Goal: Communication & Community: Ask a question

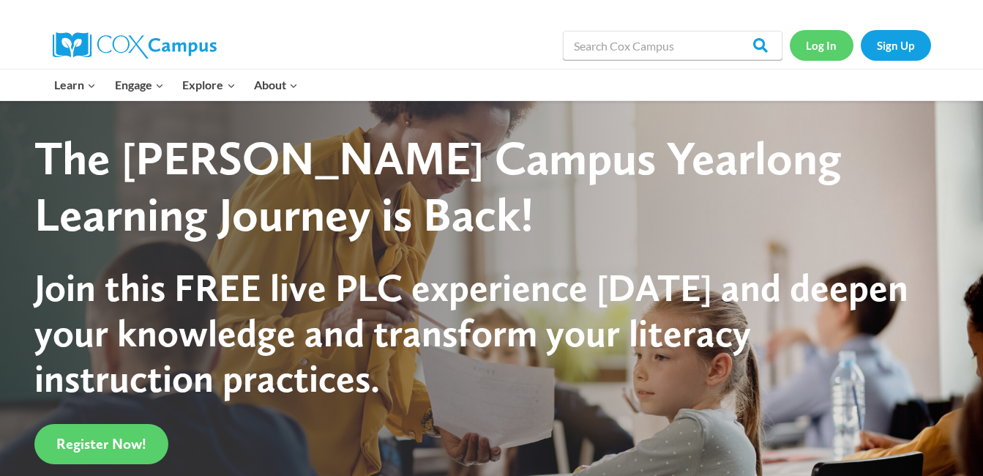
click at [811, 51] on link "Log In" at bounding box center [822, 45] width 64 height 30
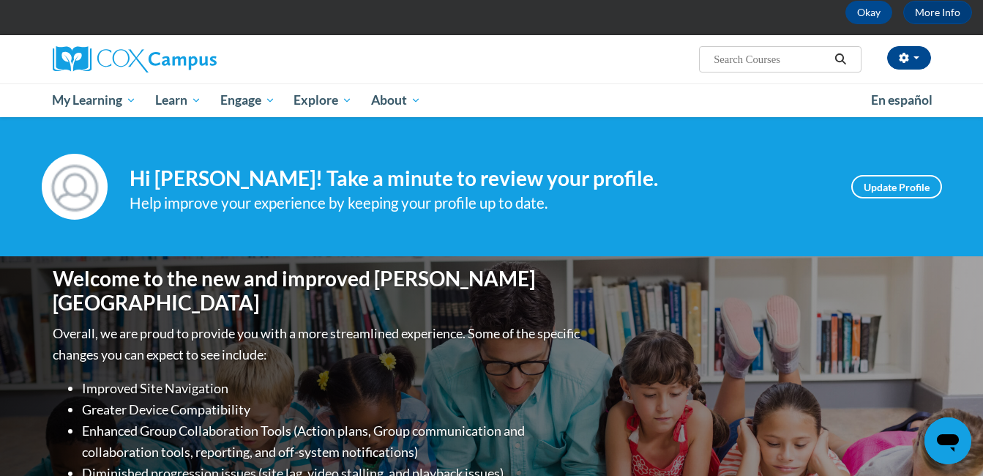
scroll to position [64, 0]
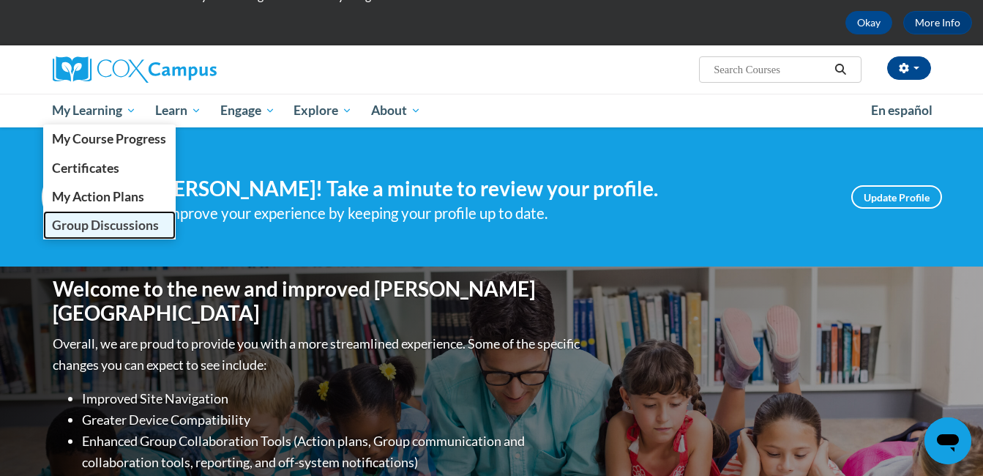
click at [103, 234] on link "Group Discussions" at bounding box center [109, 225] width 133 height 29
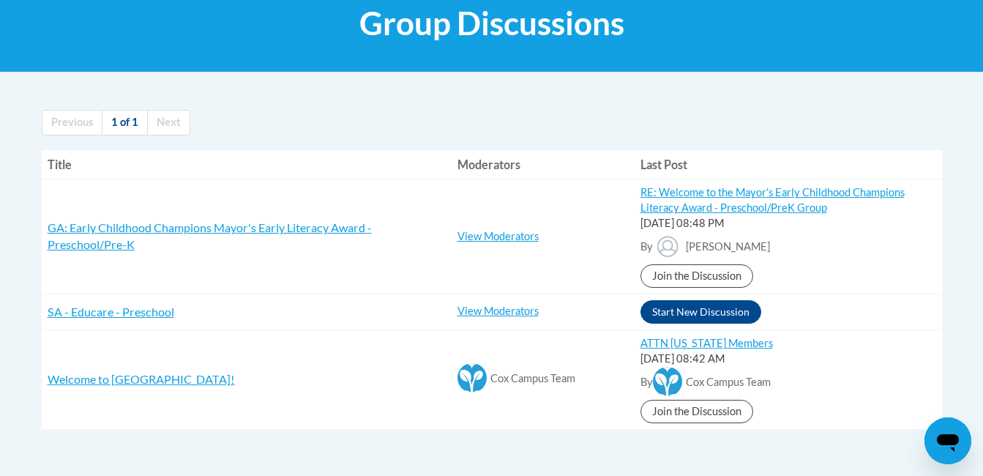
scroll to position [239, 0]
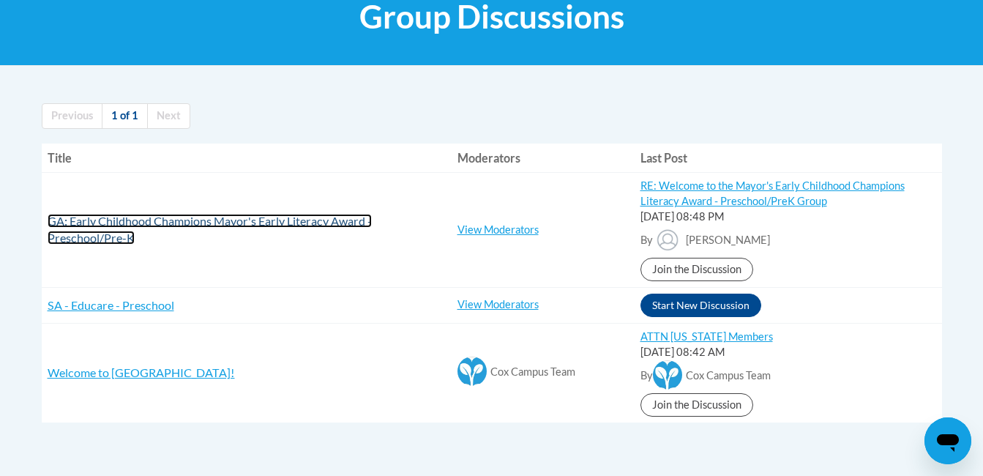
click at [216, 223] on span "GA: Early Childhood Champions Mayor's Early Literacy Award - Preschool/Pre-K" at bounding box center [210, 229] width 324 height 31
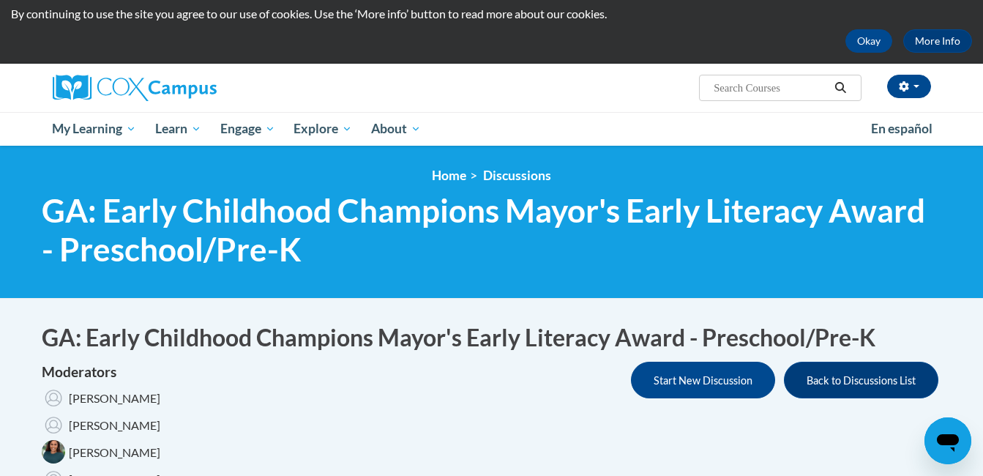
scroll to position [55, 0]
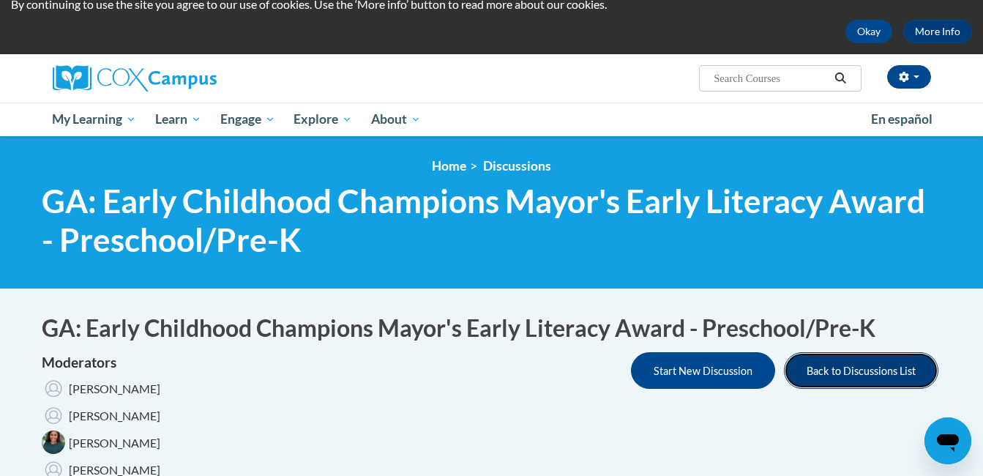
click at [820, 362] on button "Back to Discussions List" at bounding box center [861, 370] width 154 height 37
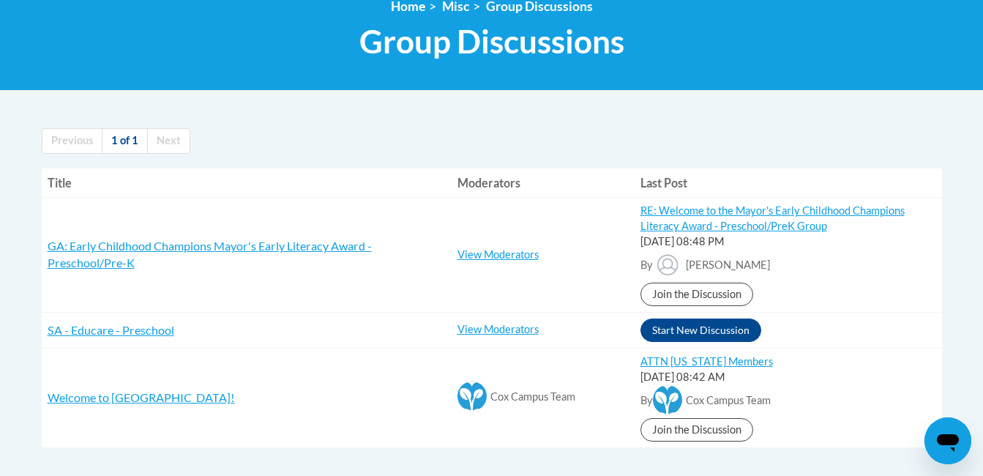
scroll to position [209, 0]
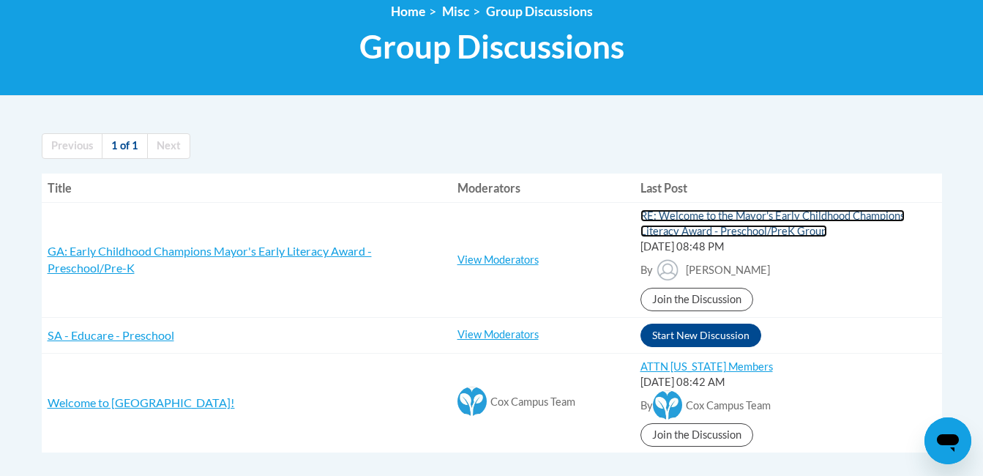
click at [788, 229] on link "RE: Welcome to the Mayor's Early Childhood Champions Literacy Award - Preschool…" at bounding box center [773, 223] width 264 height 28
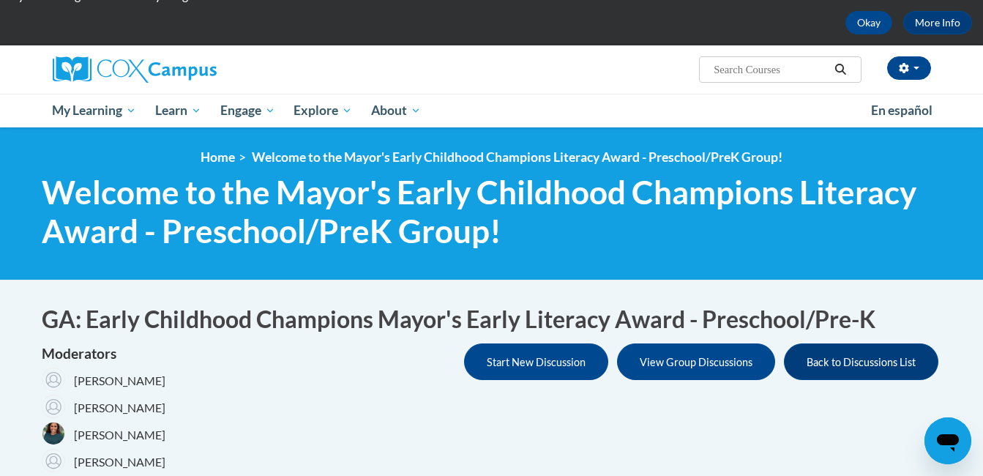
scroll to position [37, 0]
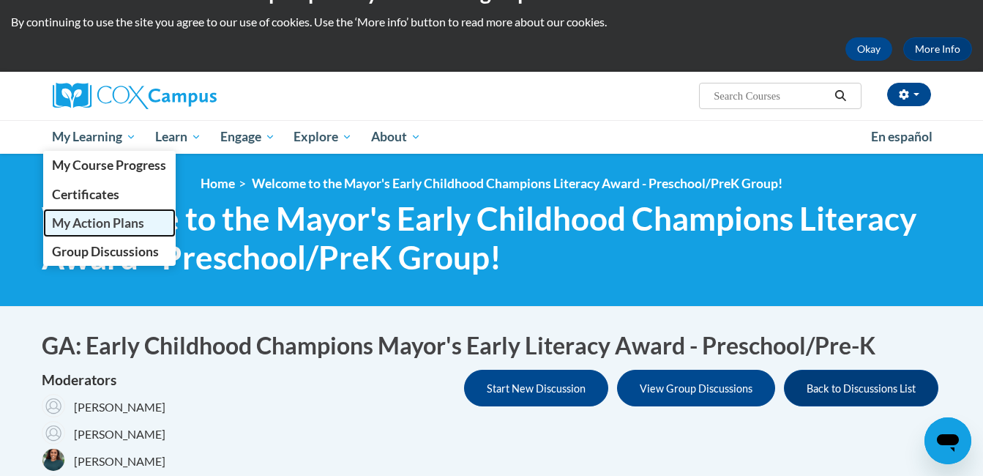
click at [103, 221] on span "My Action Plans" at bounding box center [98, 222] width 92 height 15
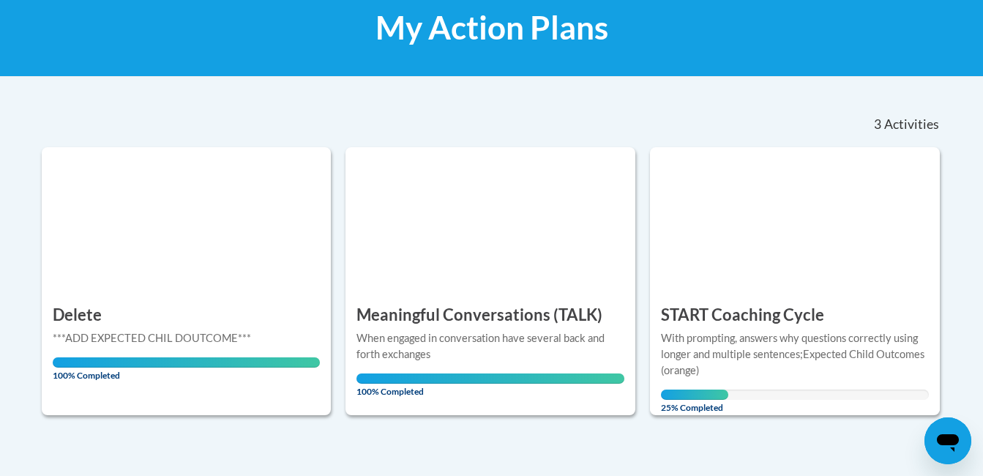
scroll to position [227, 0]
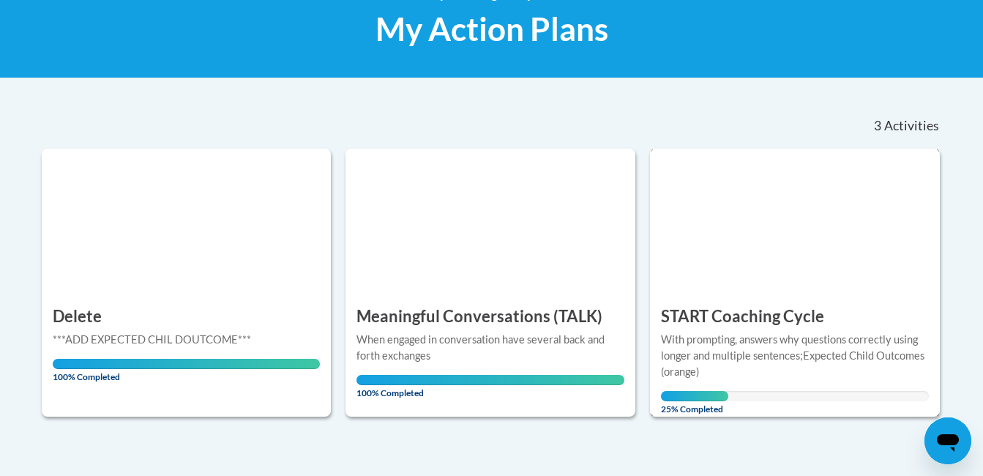
click at [700, 393] on span "25% Completed" at bounding box center [694, 402] width 67 height 23
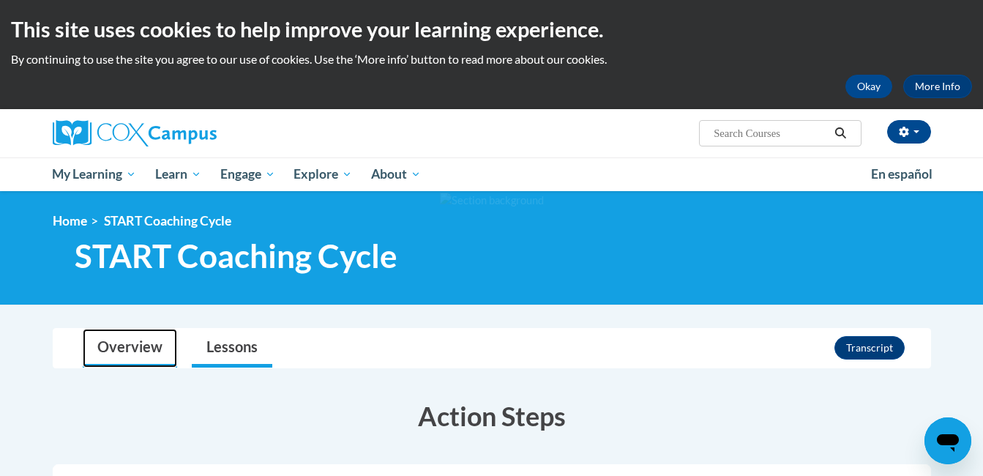
click at [133, 347] on link "Overview" at bounding box center [130, 348] width 94 height 39
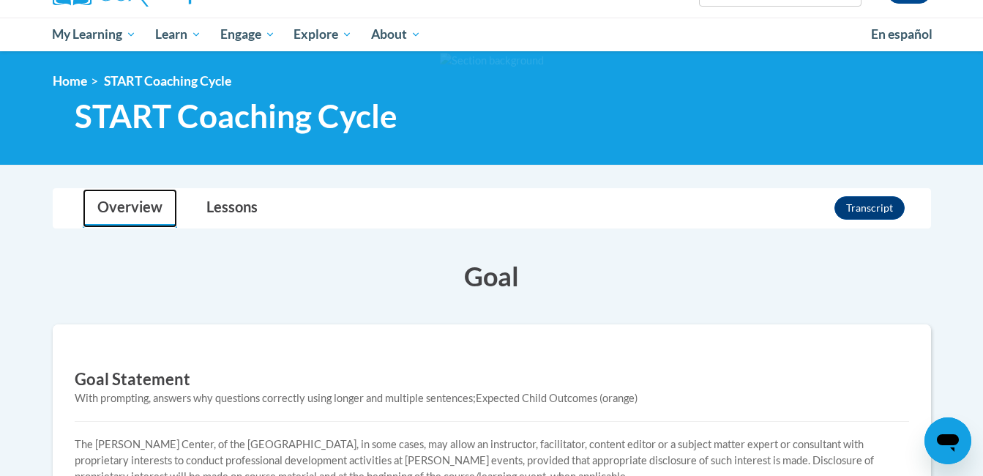
scroll to position [133, 0]
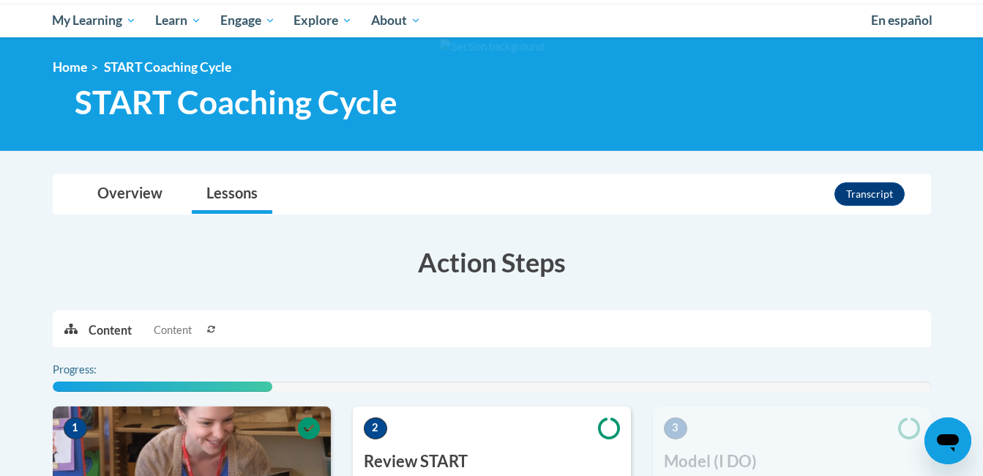
scroll to position [147, 0]
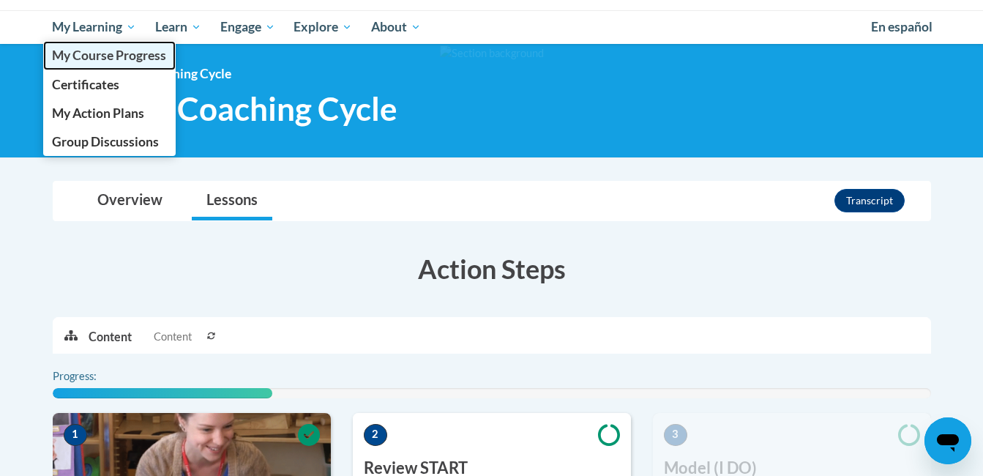
click at [92, 64] on link "My Course Progress" at bounding box center [109, 55] width 133 height 29
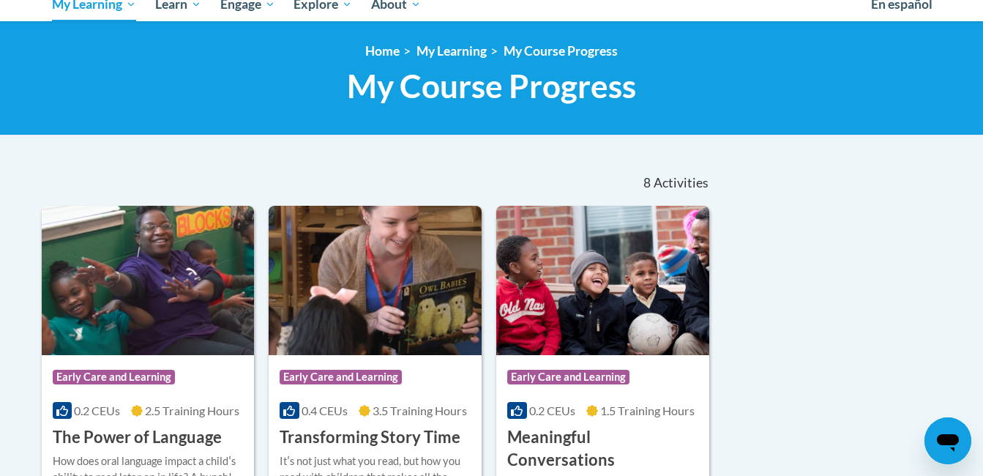
scroll to position [46, 0]
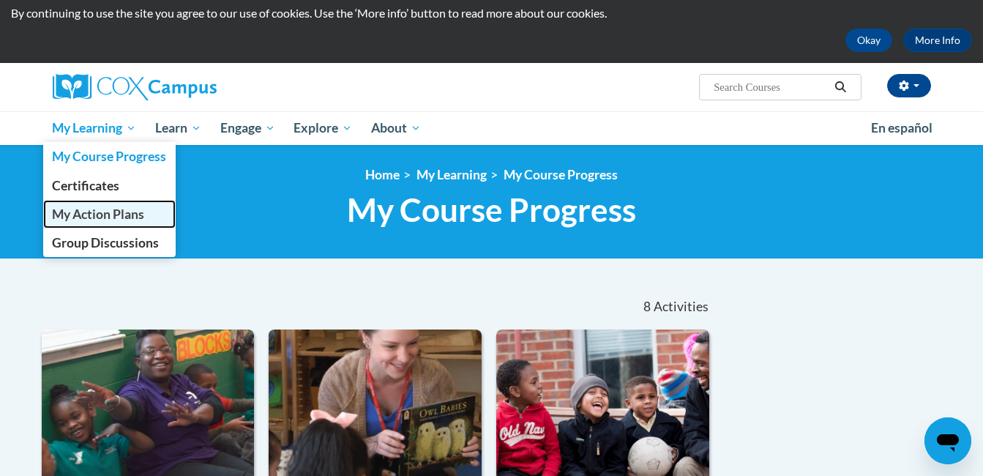
click at [86, 204] on link "My Action Plans" at bounding box center [109, 214] width 133 height 29
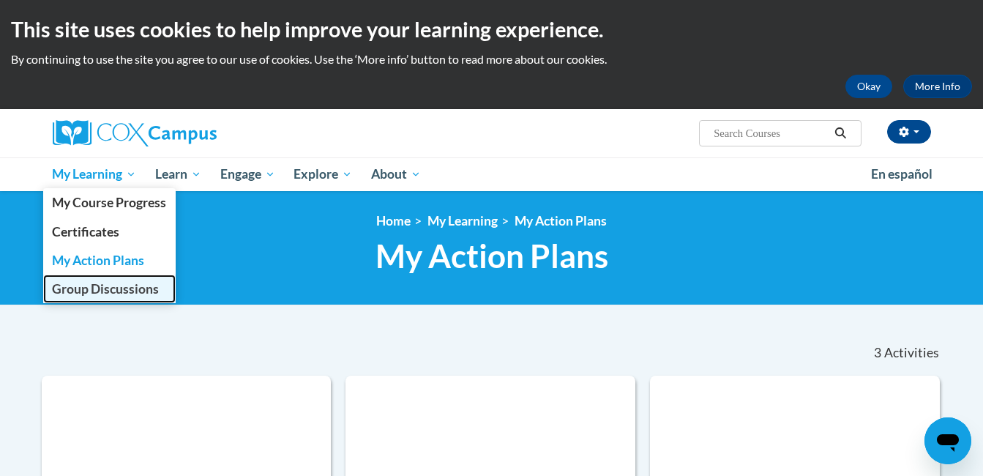
click at [136, 297] on link "Group Discussions" at bounding box center [109, 289] width 133 height 29
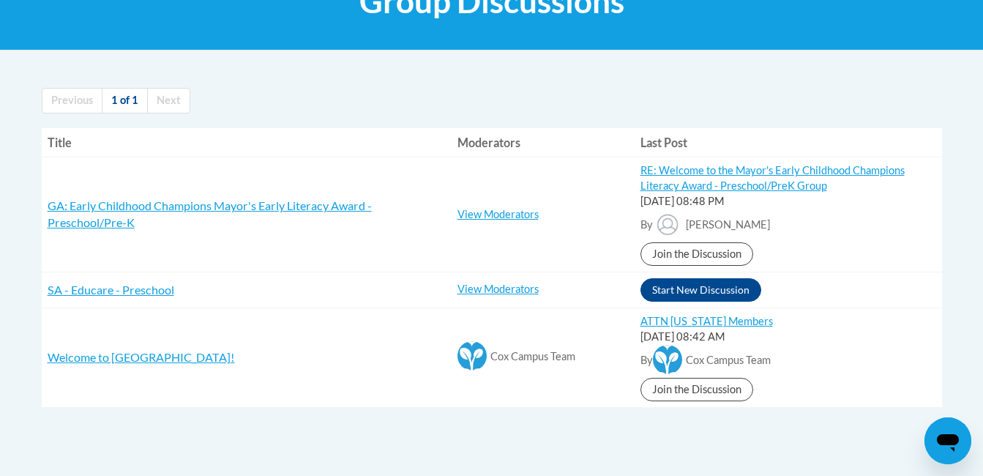
scroll to position [258, 0]
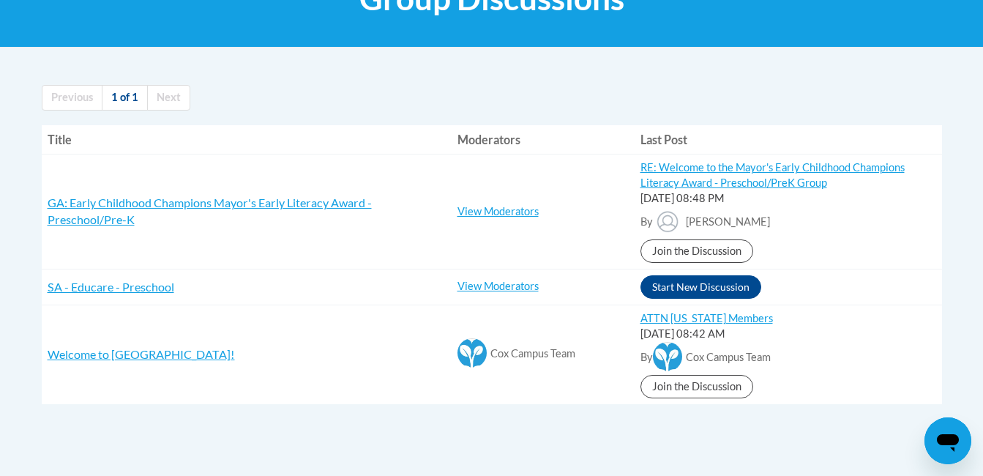
click at [767, 176] on div "RE: Welcome to the Mayor's Early Childhood Champions Literacy Award - Preschool…" at bounding box center [789, 175] width 296 height 31
click at [712, 247] on link "Join the Discussion" at bounding box center [697, 250] width 113 height 23
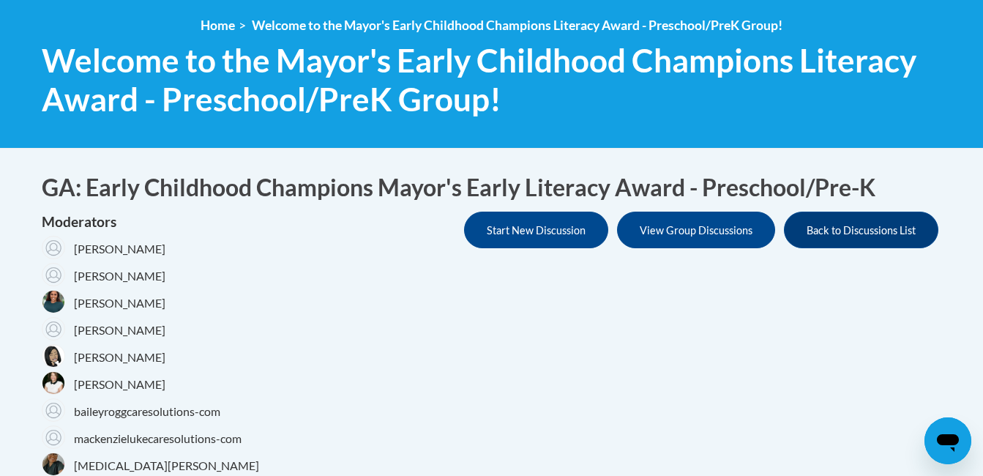
scroll to position [205, 0]
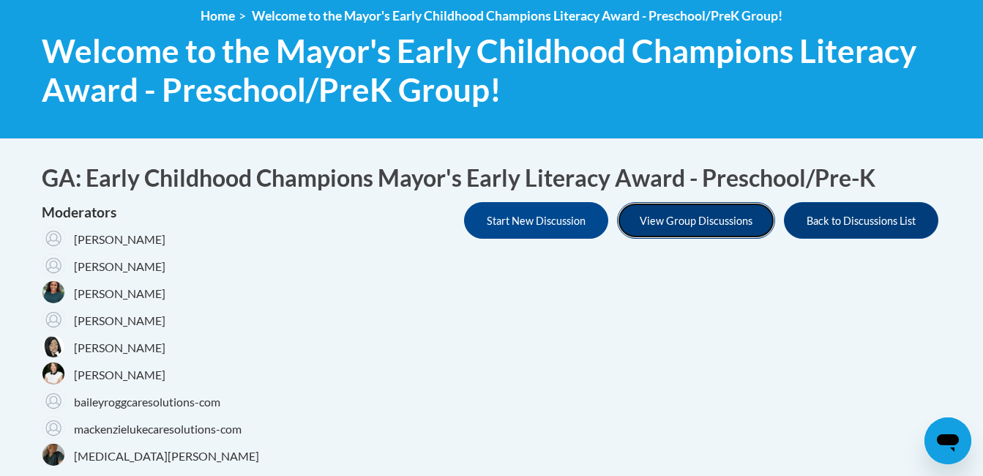
click at [716, 228] on button "View Group Discussions" at bounding box center [696, 220] width 158 height 37
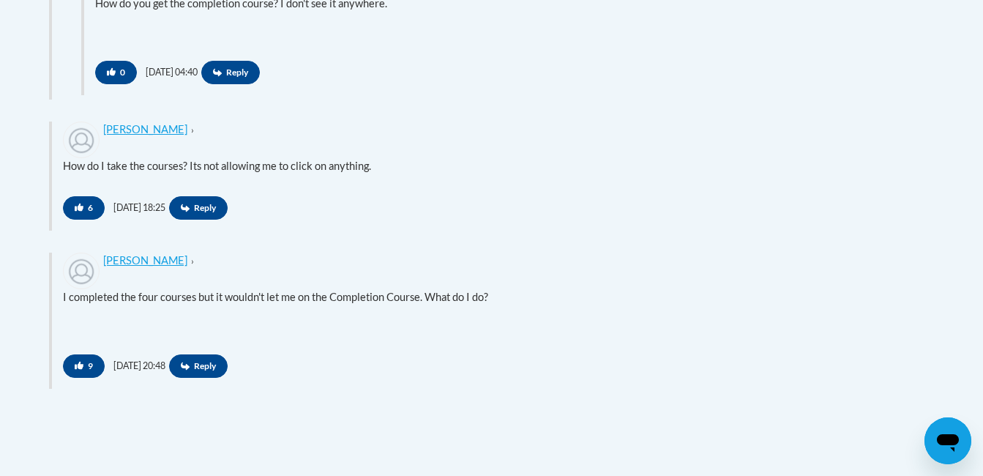
scroll to position [1299, 0]
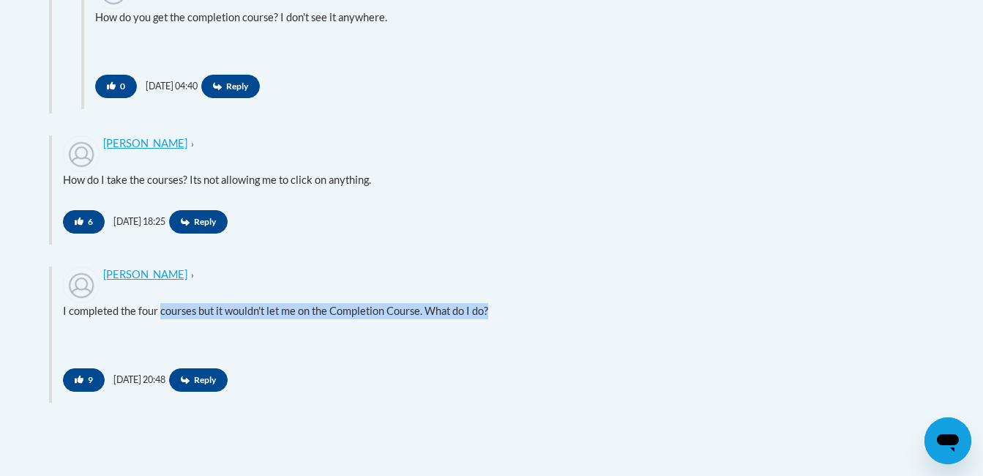
drag, startPoint x: 494, startPoint y: 311, endPoint x: 157, endPoint y: 309, distance: 337.5
click at [157, 309] on p "I completed the four courses but it wouldn't let me on the Completion Course. W…" at bounding box center [497, 311] width 868 height 16
drag, startPoint x: 157, startPoint y: 309, endPoint x: 439, endPoint y: 333, distance: 282.9
click at [439, 333] on div "I completed the four courses but it wouldn't let me on the Completion Course. W…" at bounding box center [497, 329] width 868 height 53
drag, startPoint x: 439, startPoint y: 333, endPoint x: 368, endPoint y: 314, distance: 73.5
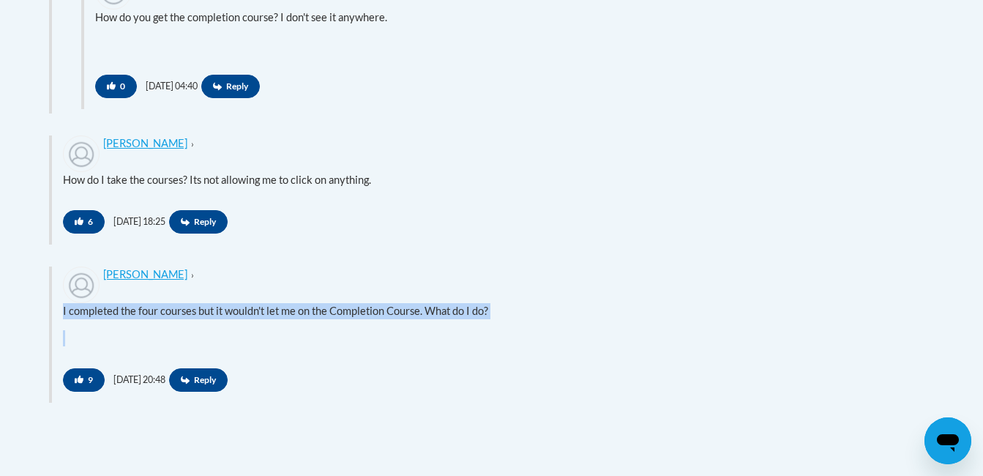
click at [368, 314] on p "I completed the four courses but it wouldn't let me on the Completion Course. W…" at bounding box center [497, 311] width 868 height 16
drag, startPoint x: 502, startPoint y: 310, endPoint x: 354, endPoint y: 286, distance: 149.9
click at [354, 286] on div "Cheritha Smith › I completed the four courses but it wouldn't let me on the Com…" at bounding box center [497, 313] width 868 height 94
drag, startPoint x: 354, startPoint y: 286, endPoint x: 292, endPoint y: 310, distance: 66.3
copy p "I completed the four courses but it wouldn't let me on the Completion Course. W…"
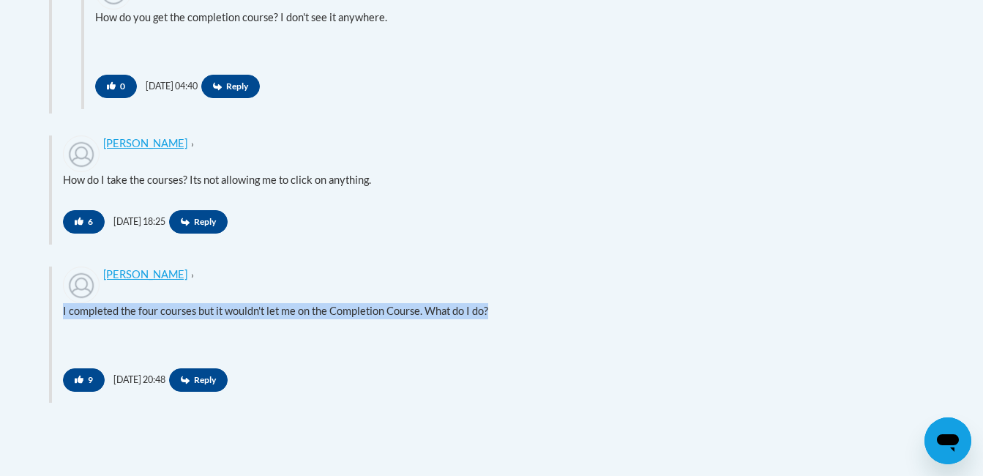
copy p "I completed the four courses but it wouldn't let me on the Completion Course. W…"
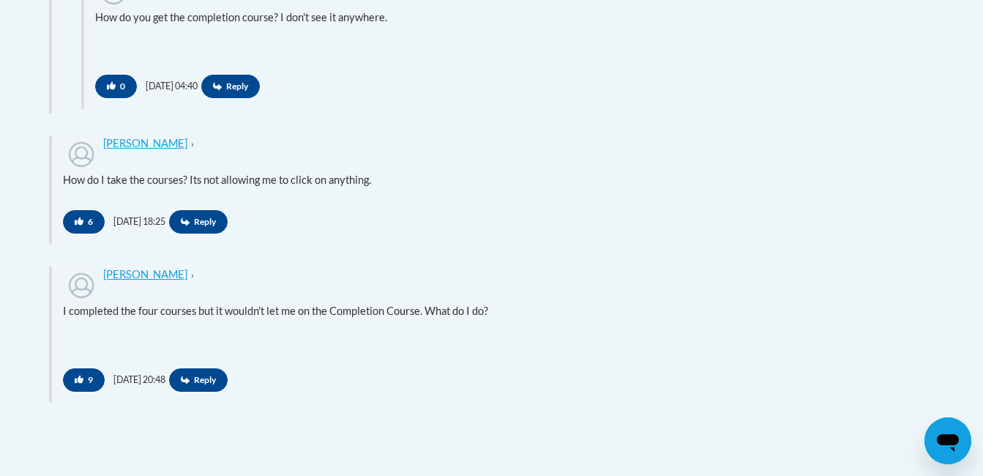
drag, startPoint x: 328, startPoint y: 313, endPoint x: 764, endPoint y: 339, distance: 436.4
click at [764, 339] on p at bounding box center [497, 338] width 868 height 16
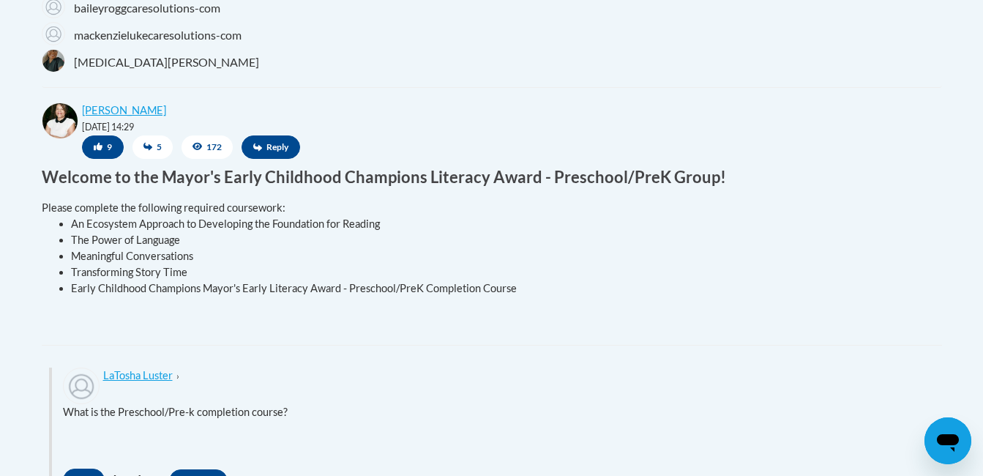
scroll to position [0, 0]
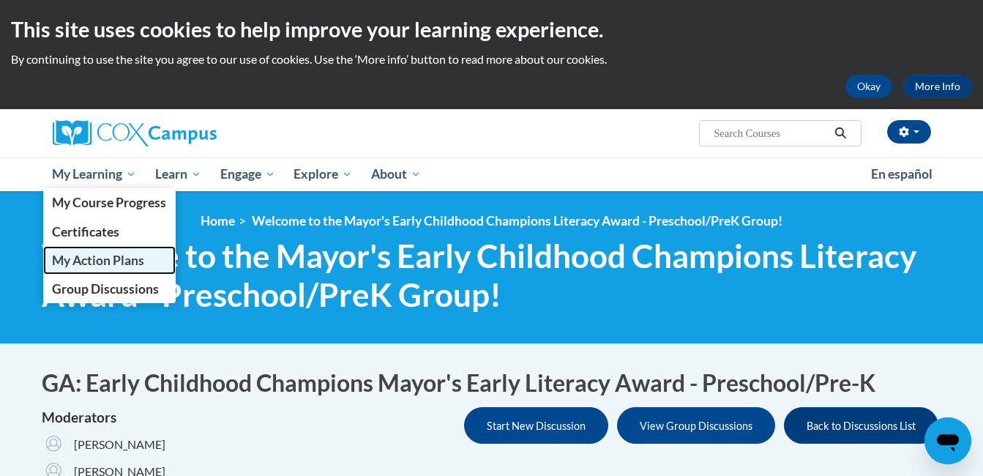
click at [106, 263] on span "My Action Plans" at bounding box center [98, 260] width 92 height 15
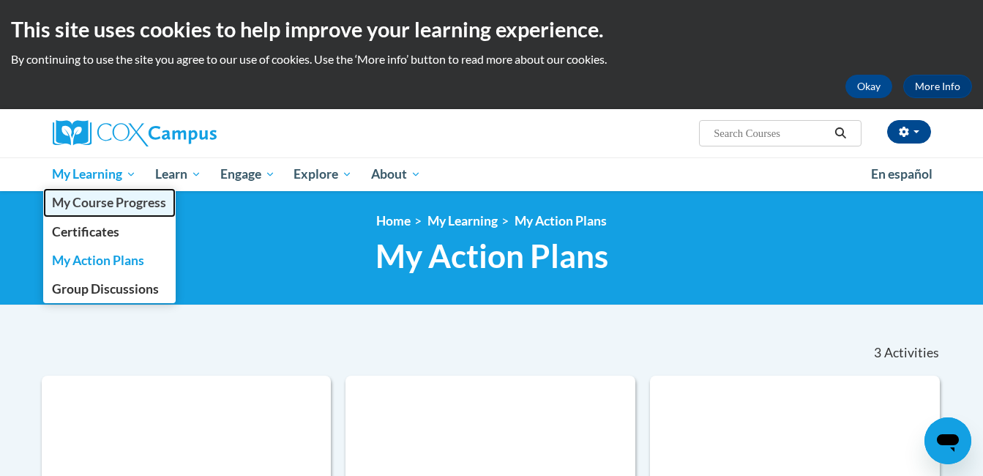
click at [100, 207] on span "My Course Progress" at bounding box center [109, 202] width 114 height 15
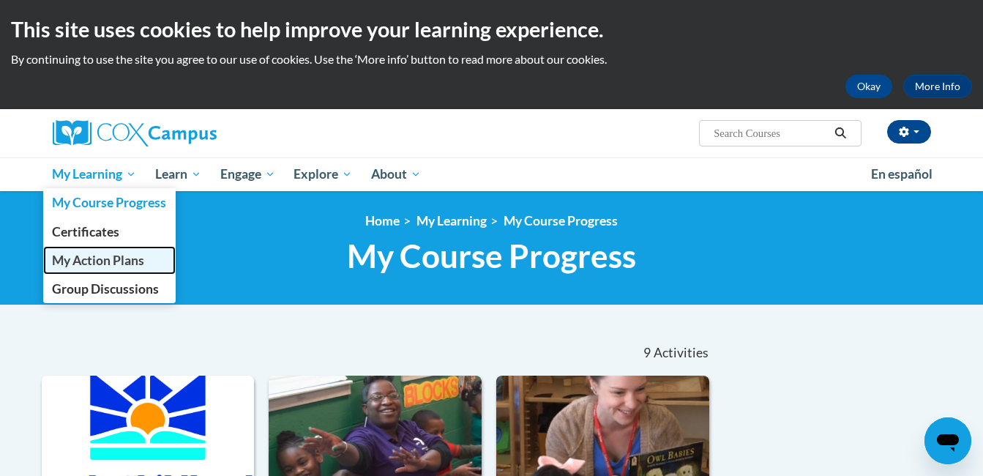
click at [100, 266] on span "My Action Plans" at bounding box center [98, 260] width 92 height 15
